Goal: Task Accomplishment & Management: Use online tool/utility

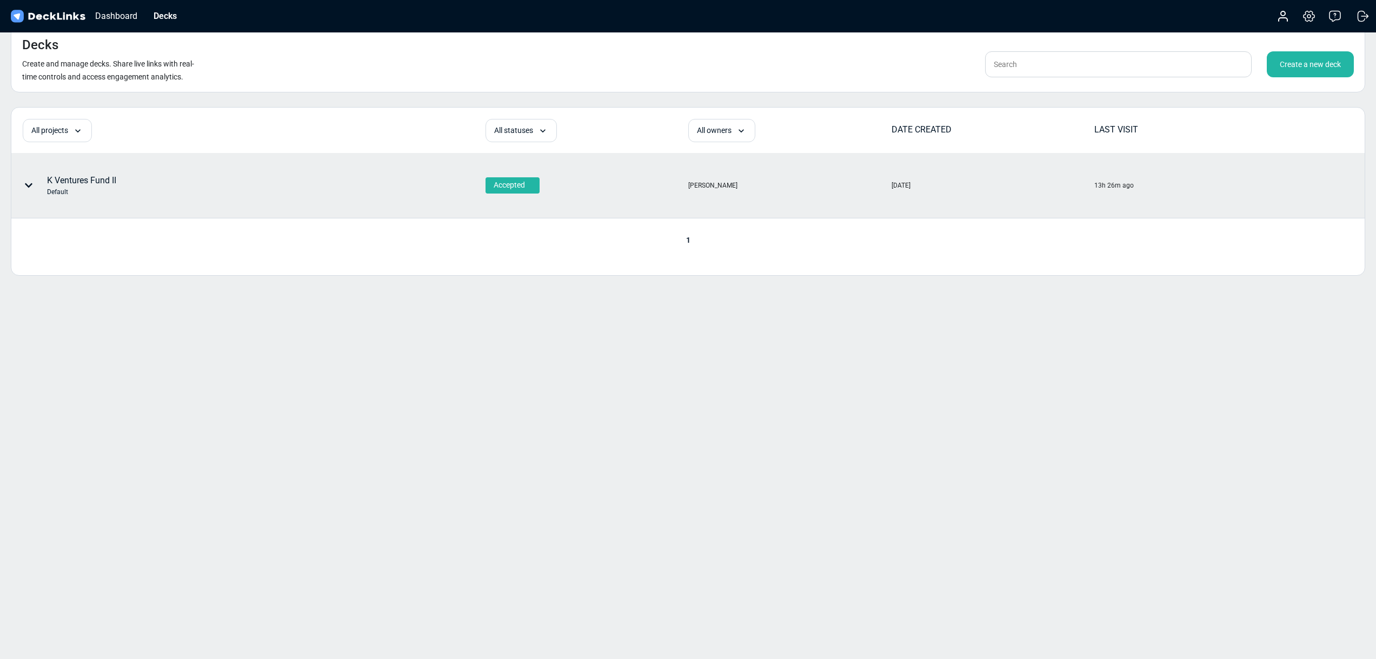
click at [98, 175] on div "K Ventures Fund II Default" at bounding box center [81, 185] width 69 height 23
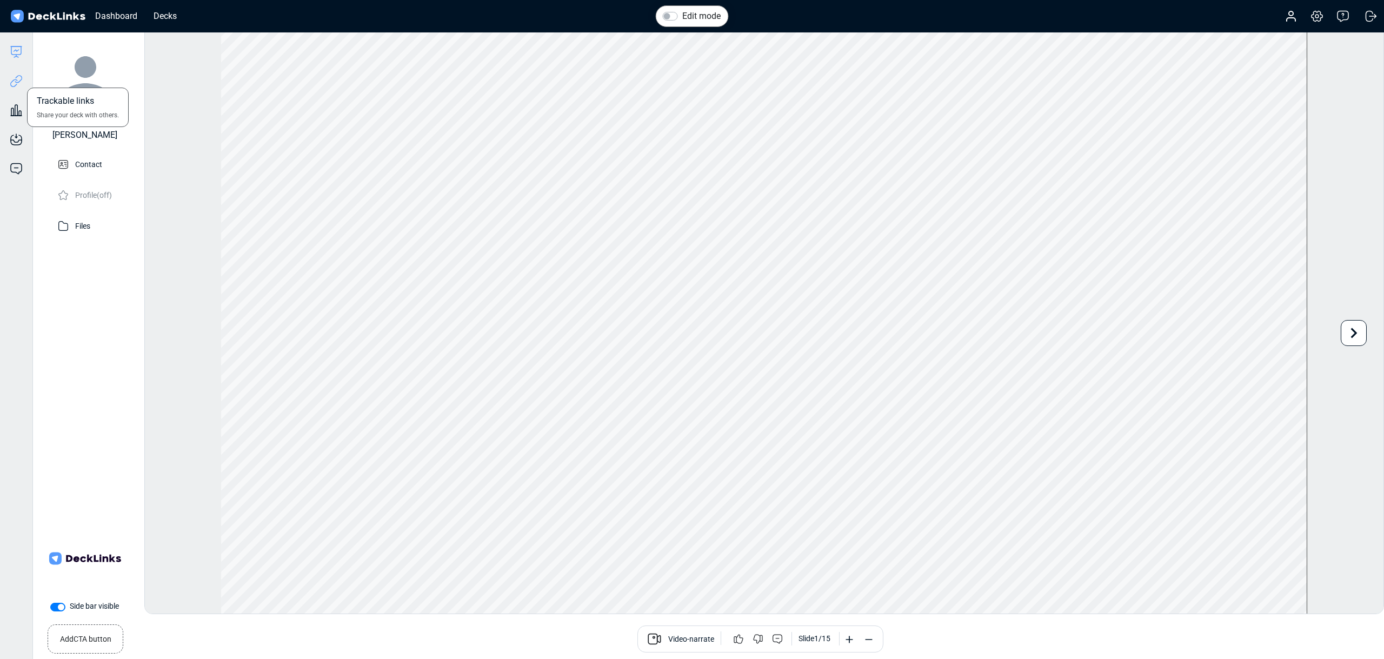
click at [12, 84] on icon at bounding box center [16, 81] width 13 height 13
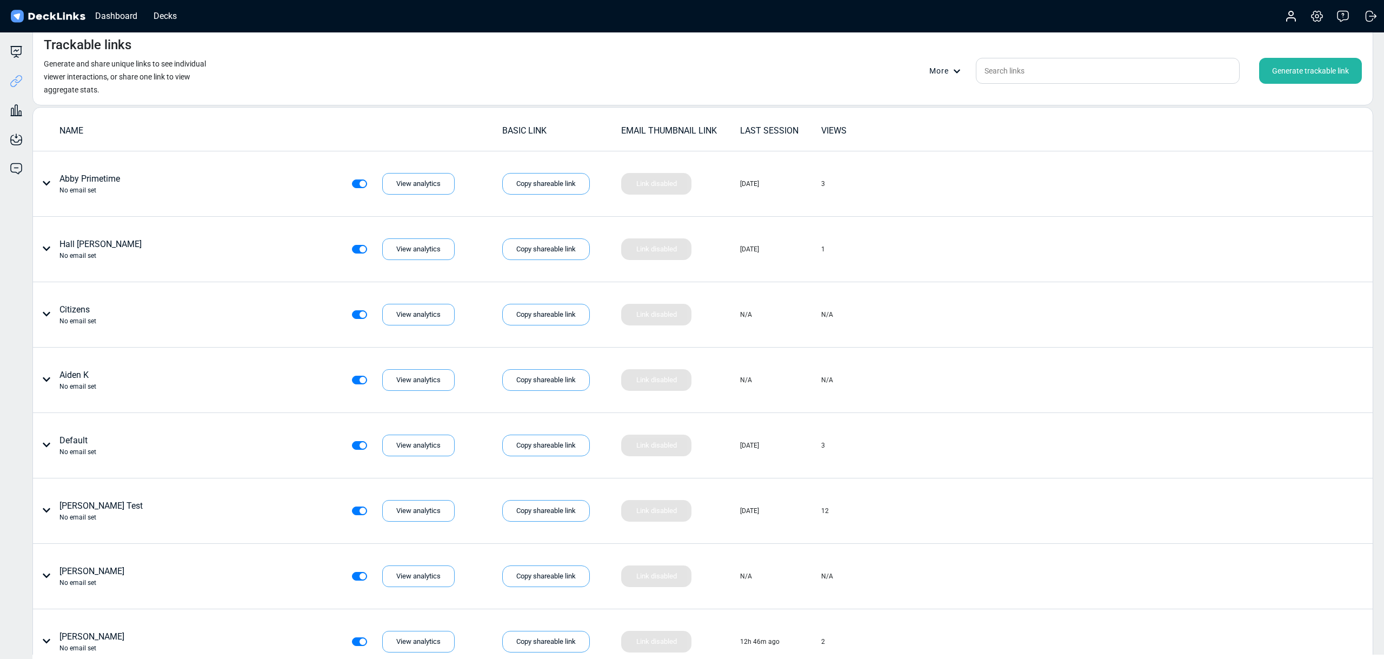
click at [1330, 68] on div "Generate trackable link" at bounding box center [1310, 71] width 103 height 26
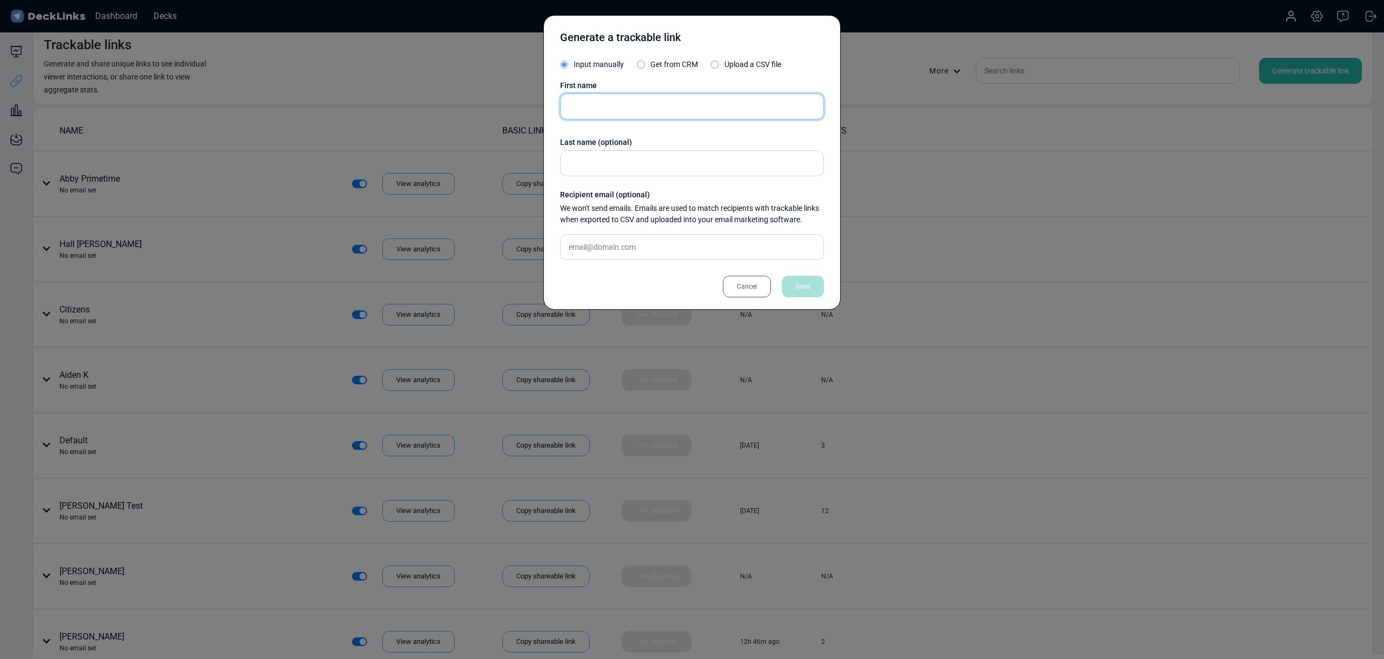
click at [614, 110] on input "text" at bounding box center [692, 107] width 264 height 26
type input "[PERSON_NAME] and [PERSON_NAME]"
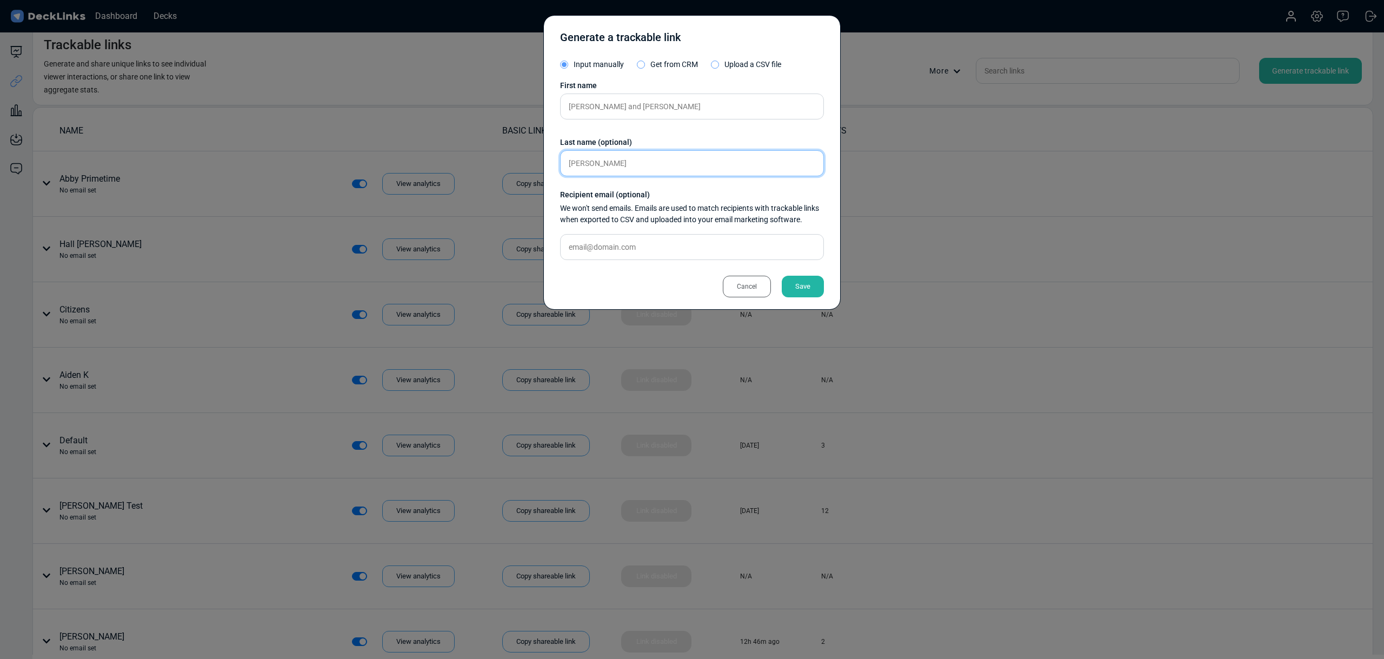
type input "[PERSON_NAME]"
click at [805, 284] on div "Save" at bounding box center [803, 287] width 42 height 22
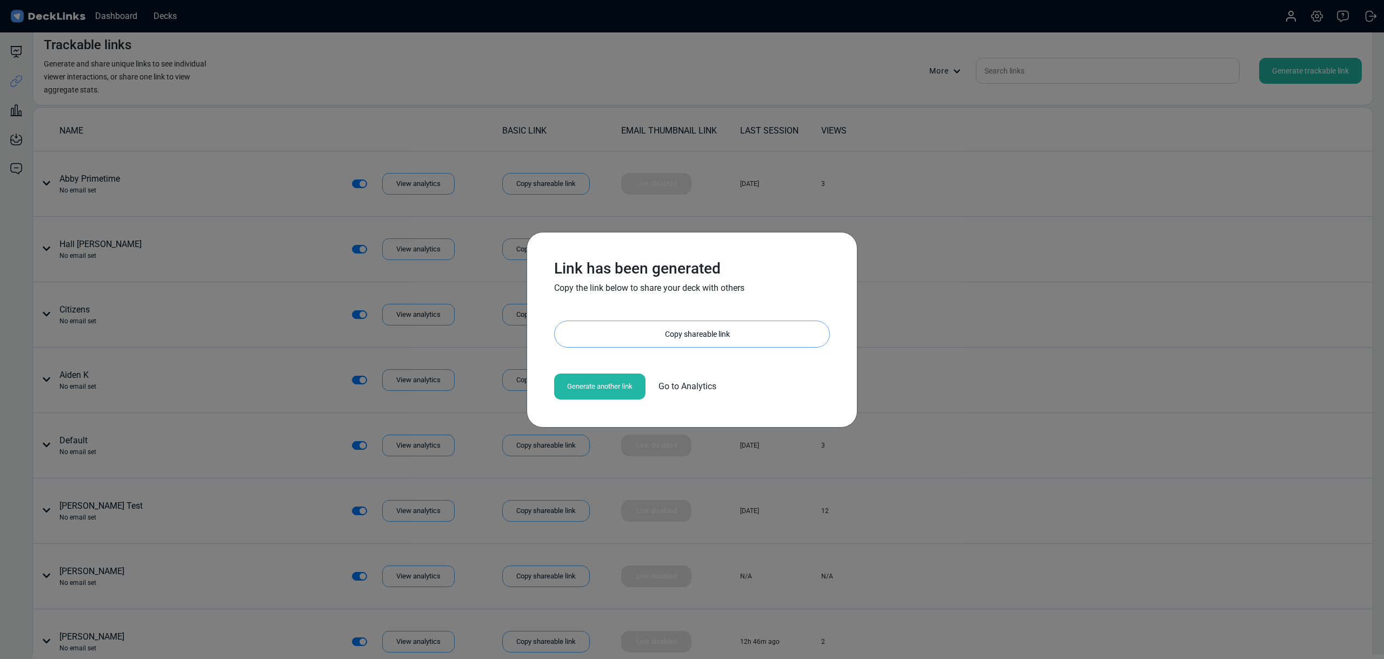
click at [656, 337] on div "Copy shareable link" at bounding box center [697, 334] width 264 height 26
